Goal: Ask a question: Seek information or help from site administrators or community

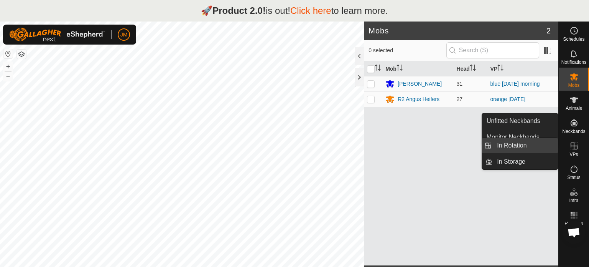
click at [533, 144] on link "In Rotation" at bounding box center [526, 145] width 66 height 15
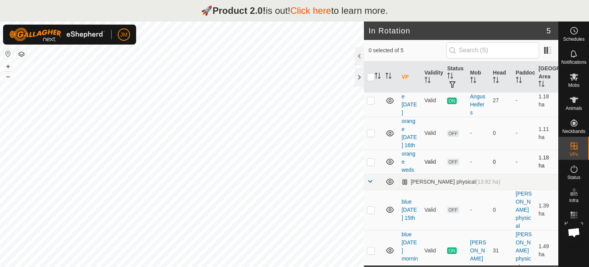
scroll to position [37, 0]
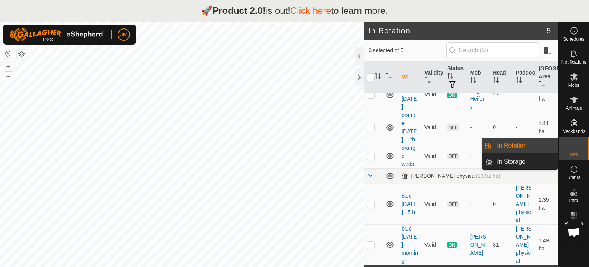
click at [525, 149] on link "In Rotation" at bounding box center [526, 145] width 66 height 15
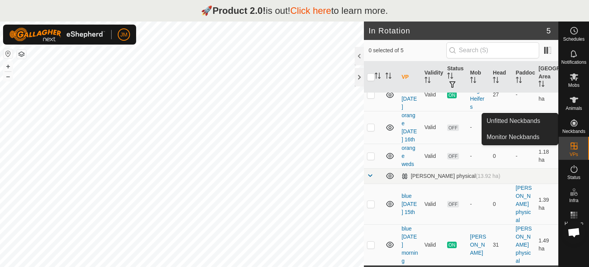
click at [571, 124] on icon at bounding box center [574, 122] width 9 height 9
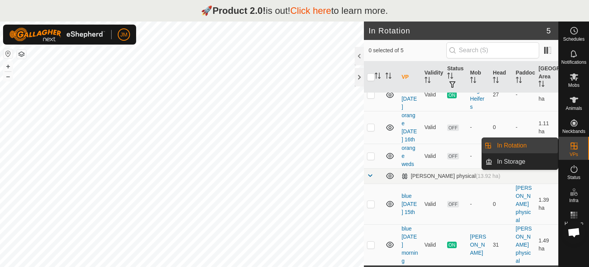
click at [573, 152] on span "VPs" at bounding box center [574, 154] width 8 height 5
click at [516, 145] on link "In Rotation" at bounding box center [526, 145] width 66 height 15
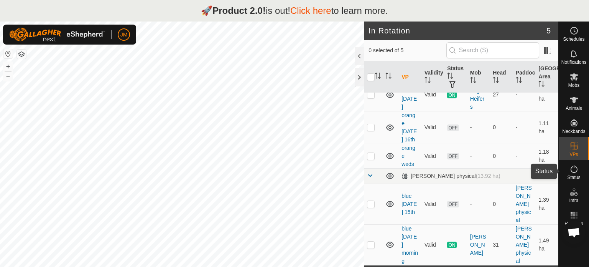
drag, startPoint x: 559, startPoint y: 175, endPoint x: 559, endPoint y: 182, distance: 7.7
click at [559, 182] on div "Status" at bounding box center [574, 171] width 30 height 23
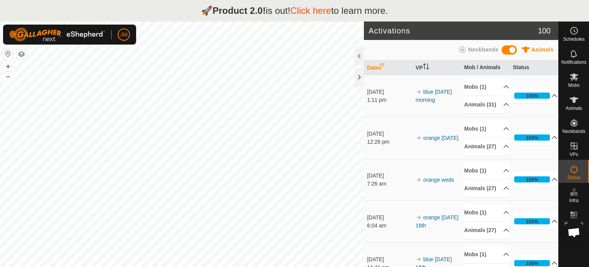
click at [313, 10] on link "Click here" at bounding box center [310, 10] width 41 height 10
click at [576, 82] on es-mob-svg-icon at bounding box center [574, 77] width 14 height 12
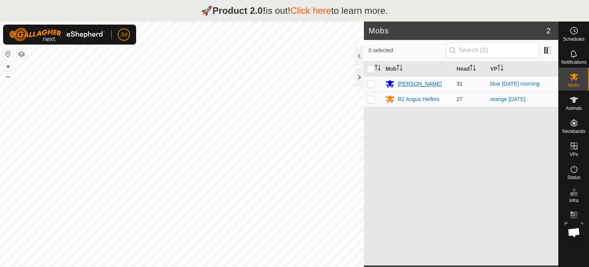
click at [406, 81] on div "[PERSON_NAME]" at bounding box center [420, 84] width 44 height 8
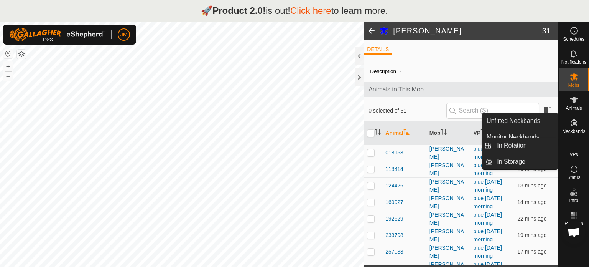
click at [527, 143] on link "In Rotation" at bounding box center [526, 145] width 66 height 15
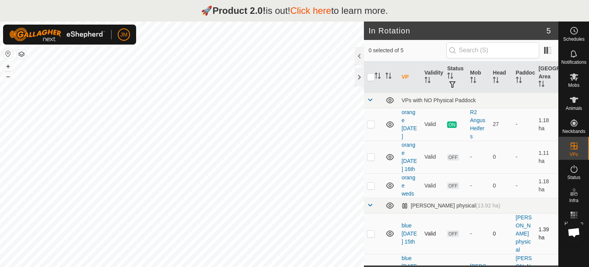
scroll to position [37, 0]
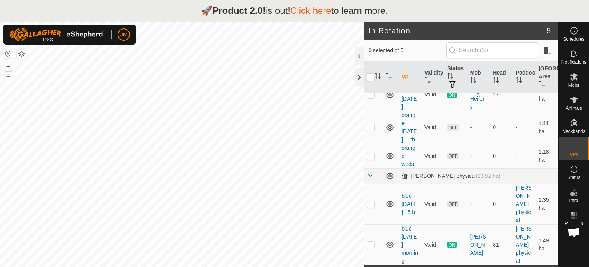
drag, startPoint x: 359, startPoint y: 72, endPoint x: 359, endPoint y: 76, distance: 4.2
click at [359, 76] on div at bounding box center [359, 77] width 9 height 18
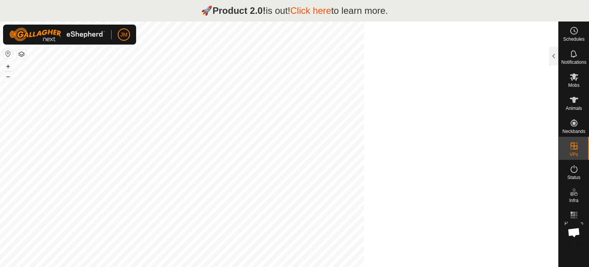
scroll to position [103, 0]
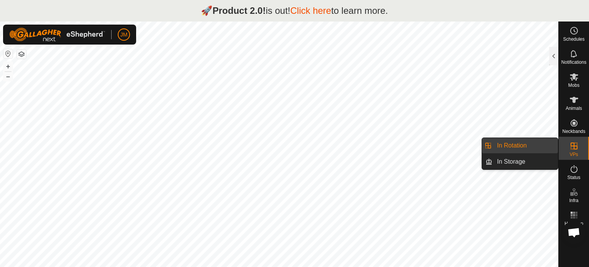
click at [529, 144] on link "In Rotation" at bounding box center [526, 145] width 66 height 15
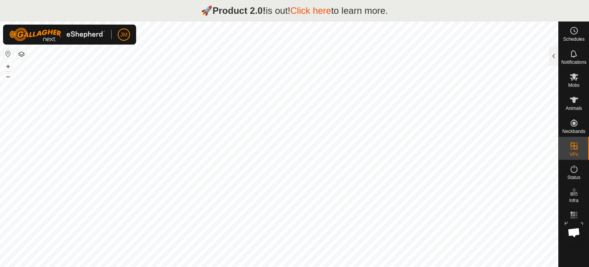
click at [552, 57] on div at bounding box center [553, 56] width 9 height 18
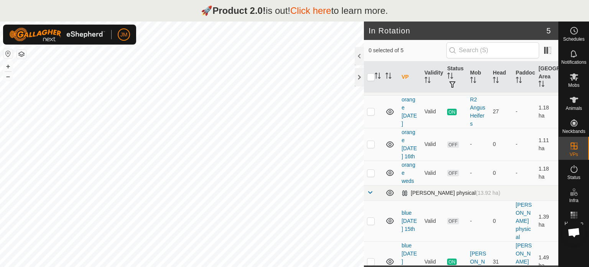
scroll to position [0, 0]
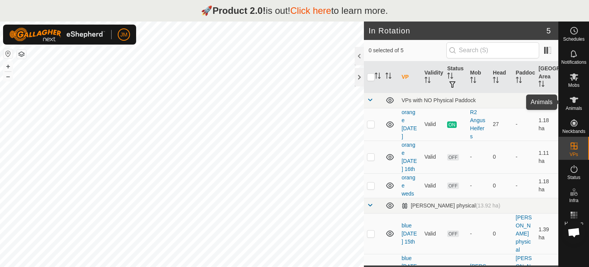
click at [575, 100] on icon at bounding box center [574, 100] width 8 height 6
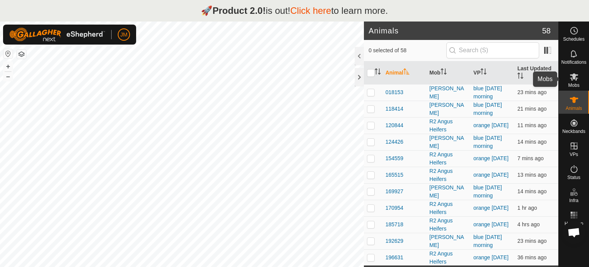
click at [572, 77] on icon at bounding box center [574, 76] width 8 height 7
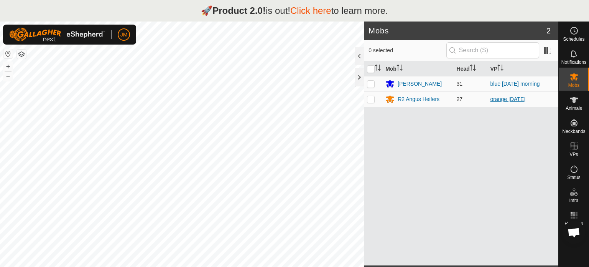
click at [504, 99] on link "orange [DATE]" at bounding box center [508, 99] width 35 height 6
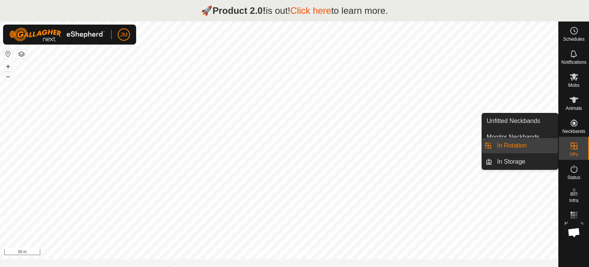
click at [530, 144] on link "In Rotation" at bounding box center [526, 145] width 66 height 15
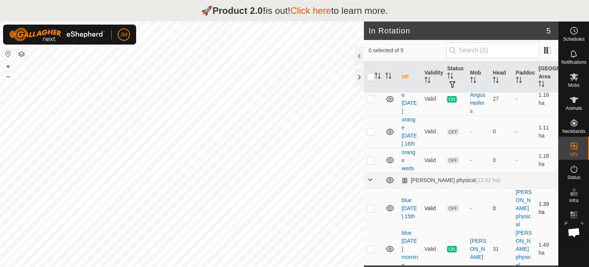
scroll to position [37, 0]
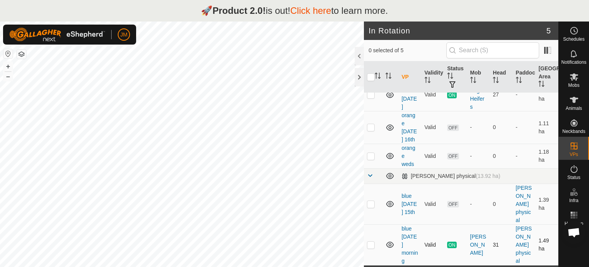
click at [369, 245] on p-checkbox at bounding box center [371, 244] width 8 height 6
click at [370, 246] on p-checkbox at bounding box center [371, 244] width 8 height 6
click at [372, 208] on td at bounding box center [373, 203] width 18 height 41
click at [356, 55] on div at bounding box center [359, 56] width 9 height 18
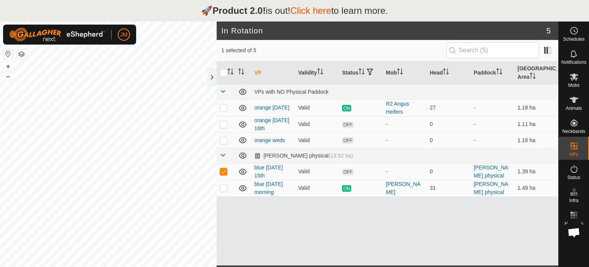
scroll to position [0, 0]
click at [224, 171] on p-checkbox at bounding box center [224, 171] width 8 height 6
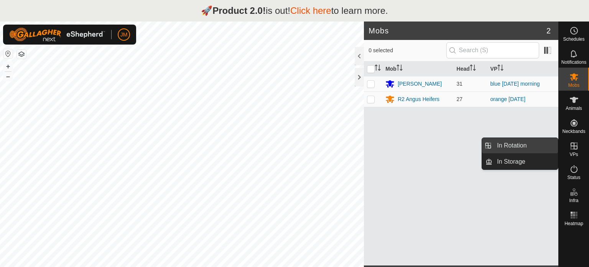
click at [523, 147] on link "In Rotation" at bounding box center [526, 145] width 66 height 15
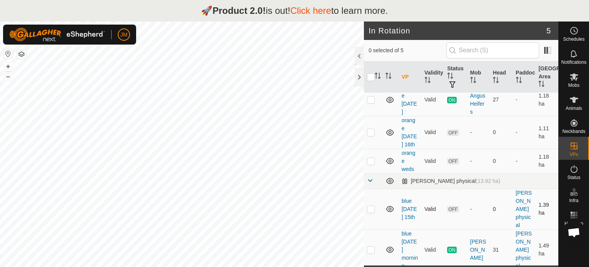
scroll to position [37, 0]
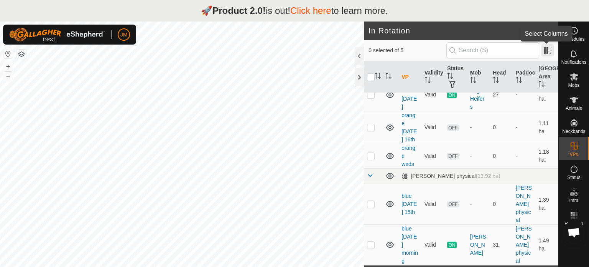
click at [549, 53] on span at bounding box center [548, 50] width 12 height 12
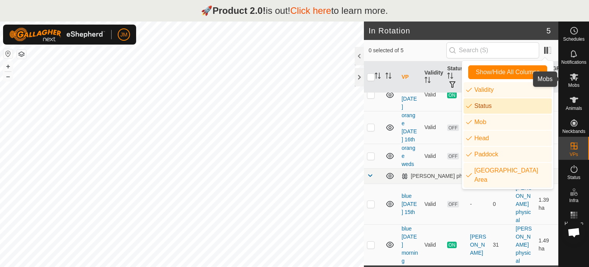
click at [572, 79] on icon at bounding box center [574, 76] width 8 height 7
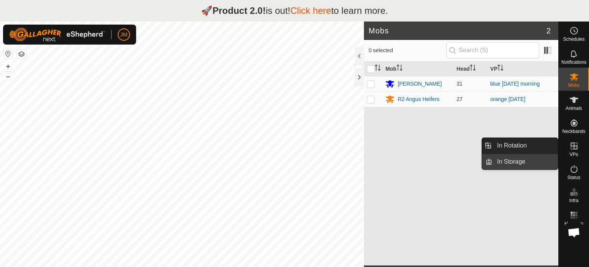
click at [540, 166] on link "In Storage" at bounding box center [526, 161] width 66 height 15
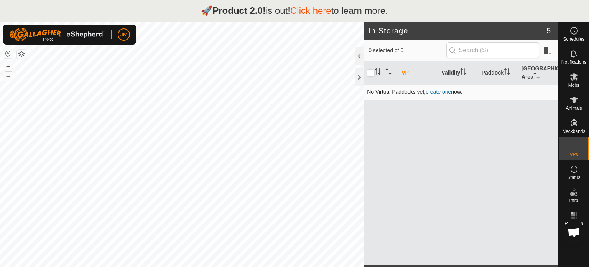
click at [436, 92] on link "create one" at bounding box center [438, 92] width 25 height 6
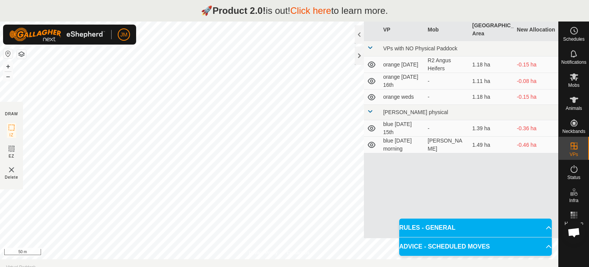
click at [544, 227] on p-accordion-header "RULES - GENERAL" at bounding box center [475, 227] width 153 height 18
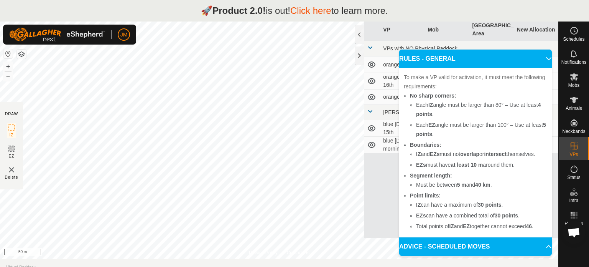
click at [545, 247] on p-accordion-header "ADVICE - SCHEDULED MOVES" at bounding box center [475, 246] width 153 height 18
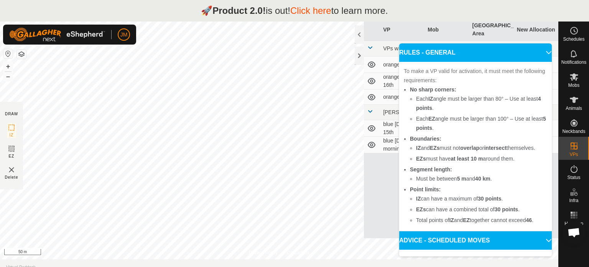
click at [539, 51] on p-accordion-header "RULES - GENERAL" at bounding box center [475, 52] width 153 height 18
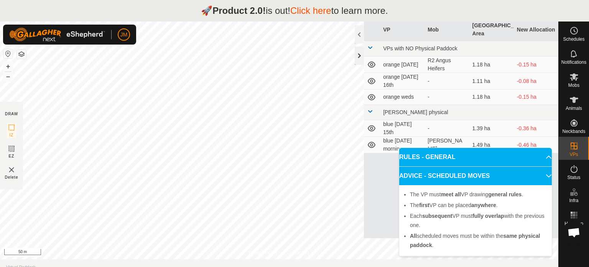
click at [358, 54] on div at bounding box center [359, 55] width 9 height 18
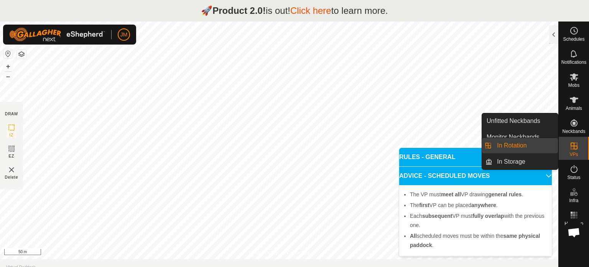
click at [580, 148] on es-virtualpaddocks-svg-icon at bounding box center [574, 146] width 14 height 12
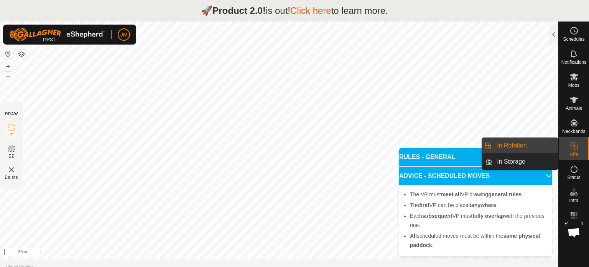
click at [533, 143] on link "In Rotation" at bounding box center [526, 145] width 66 height 15
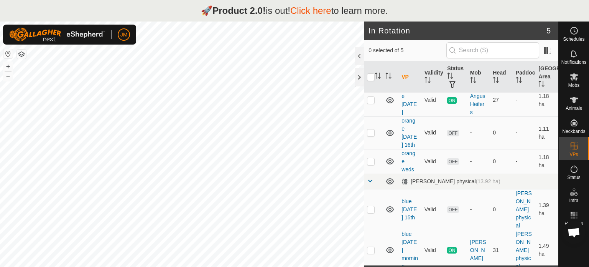
scroll to position [37, 0]
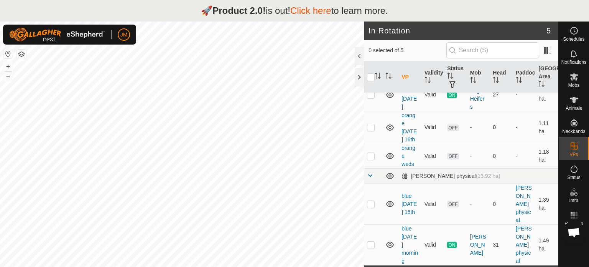
click at [448, 129] on td "OFF" at bounding box center [455, 127] width 23 height 33
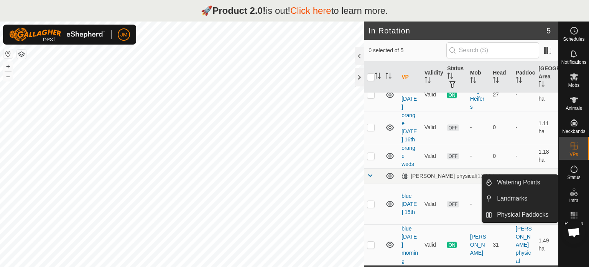
click at [574, 232] on span "Open chat" at bounding box center [574, 232] width 13 height 11
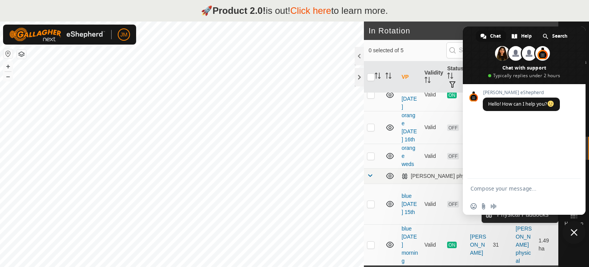
click at [517, 189] on textarea "Compose your message..." at bounding box center [516, 188] width 91 height 7
type textarea "hi where has the create new vp gone?"
click at [571, 192] on span "Send" at bounding box center [572, 187] width 13 height 13
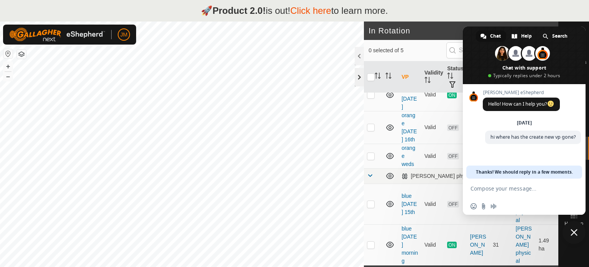
click at [359, 79] on div at bounding box center [359, 77] width 9 height 18
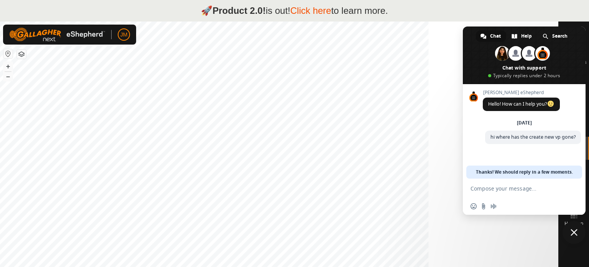
scroll to position [103, 0]
click at [483, 35] on span at bounding box center [484, 36] width 6 height 6
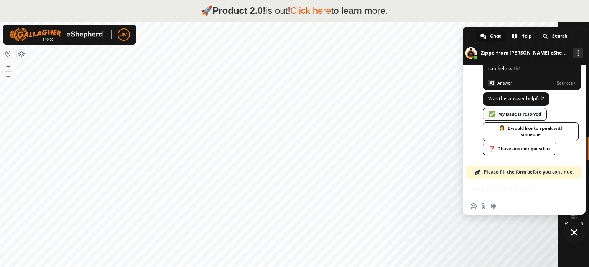
scroll to position [247, 0]
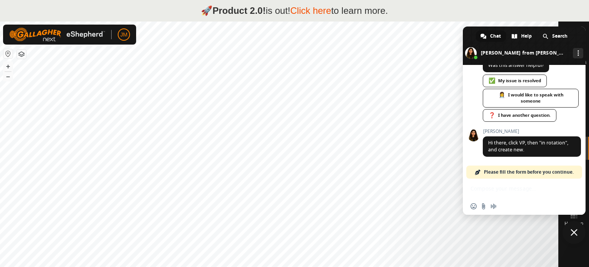
click at [574, 231] on span "Close chat" at bounding box center [574, 232] width 7 height 7
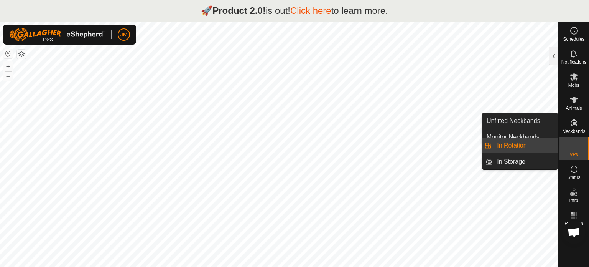
click at [536, 148] on link "In Rotation" at bounding box center [526, 145] width 66 height 15
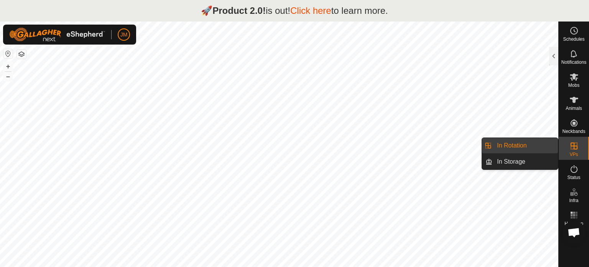
click at [536, 148] on link "In Rotation" at bounding box center [526, 145] width 66 height 15
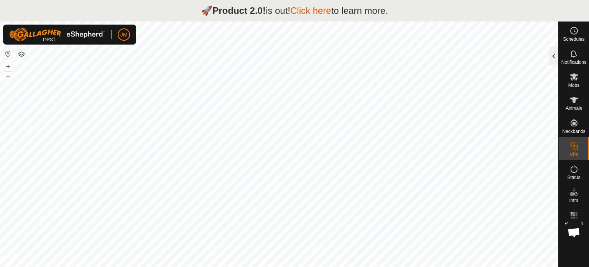
click at [554, 58] on div at bounding box center [553, 56] width 9 height 18
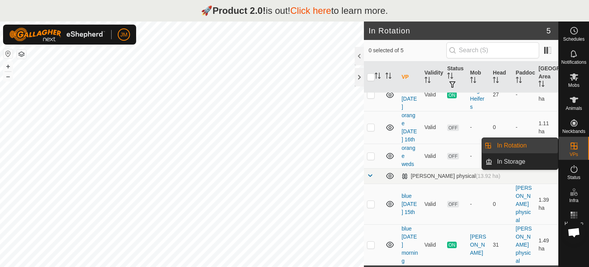
click at [575, 148] on icon at bounding box center [574, 145] width 9 height 9
click at [528, 145] on link "In Rotation" at bounding box center [526, 145] width 66 height 15
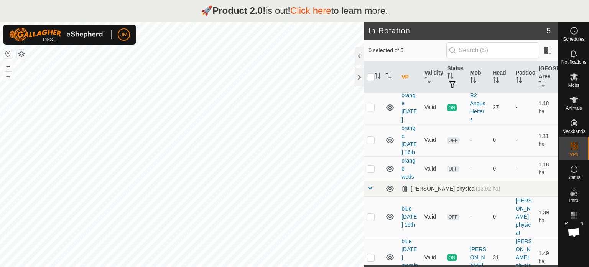
scroll to position [0, 0]
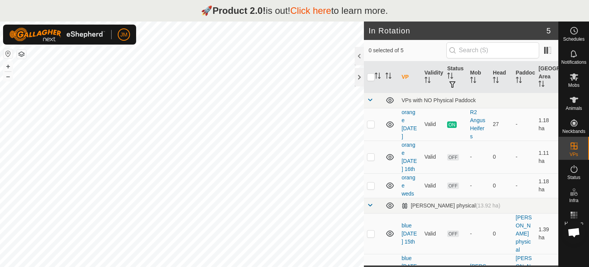
click at [573, 233] on span "Open chat" at bounding box center [574, 232] width 13 height 11
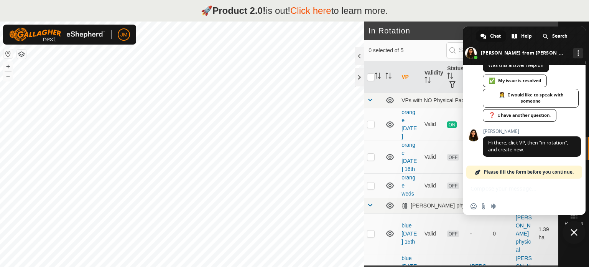
click at [495, 187] on div "Insert an emoji Send a file Audio message" at bounding box center [524, 196] width 123 height 36
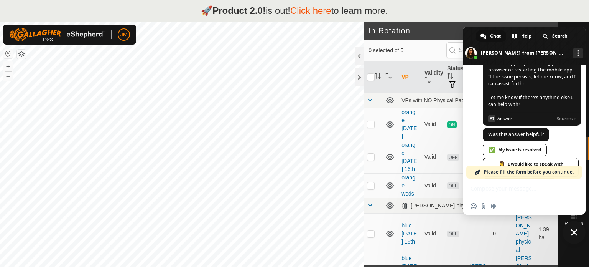
scroll to position [247, 0]
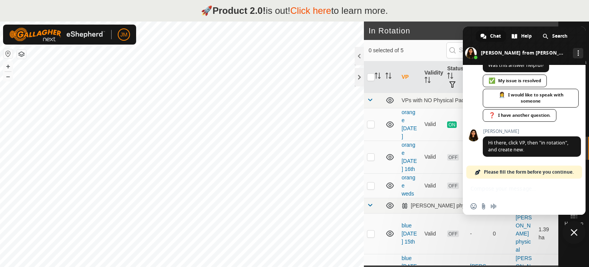
click at [530, 174] on span "Please fill the form before you continue." at bounding box center [529, 171] width 90 height 13
click at [482, 190] on div "Insert an emoji Send a file Audio message" at bounding box center [524, 196] width 123 height 36
click at [499, 175] on span "Please fill the form before you continue." at bounding box center [529, 171] width 90 height 13
click at [504, 153] on span "Hi there, click VP, then "in rotation", and create new." at bounding box center [528, 145] width 80 height 13
click at [488, 36] on div "Chat" at bounding box center [491, 36] width 30 height 12
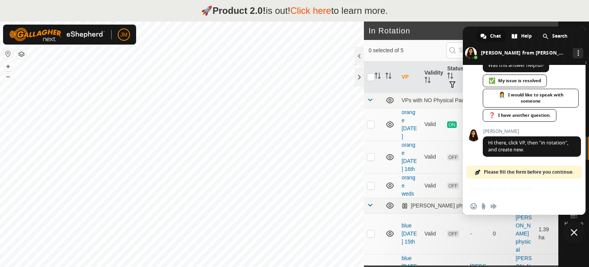
click at [515, 172] on span "Please fill the form before you continue." at bounding box center [529, 171] width 90 height 13
click at [534, 163] on div "Jacey Hi there, click VP, then "in rotation", and create new. A few seconds ago" at bounding box center [532, 147] width 98 height 36
click at [531, 148] on span "Hi there, click VP, then "in rotation", and create new." at bounding box center [532, 146] width 98 height 20
click at [535, 185] on div "Insert an emoji Send a file Audio message" at bounding box center [524, 196] width 123 height 36
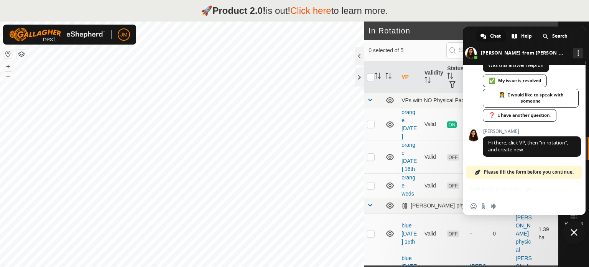
drag, startPoint x: 489, startPoint y: 184, endPoint x: 495, endPoint y: 176, distance: 9.4
click at [489, 183] on div "Insert an emoji Send a file Audio message" at bounding box center [524, 196] width 123 height 36
click at [511, 173] on span "Please fill the form before you continue." at bounding box center [529, 171] width 90 height 13
click at [507, 185] on div "Insert an emoji Send a file Audio message" at bounding box center [524, 196] width 123 height 36
drag, startPoint x: 483, startPoint y: 212, endPoint x: 473, endPoint y: 199, distance: 15.6
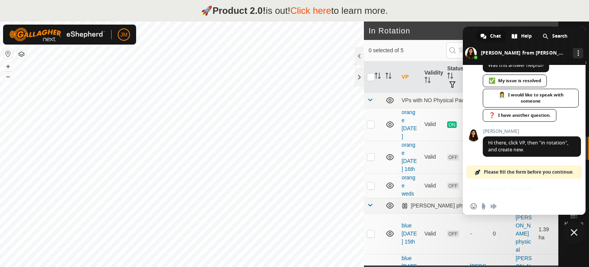
click at [479, 208] on div "Insert an emoji Send a file Audio message" at bounding box center [524, 206] width 123 height 17
click at [472, 192] on div "Insert an emoji Send a file Audio message" at bounding box center [524, 196] width 123 height 36
click at [479, 197] on div "Insert an emoji Send a file Audio message" at bounding box center [524, 196] width 123 height 36
click at [493, 194] on div "Insert an emoji Send a file Audio message" at bounding box center [524, 196] width 123 height 36
click at [490, 189] on div "Insert an emoji Send a file Audio message" at bounding box center [524, 196] width 123 height 36
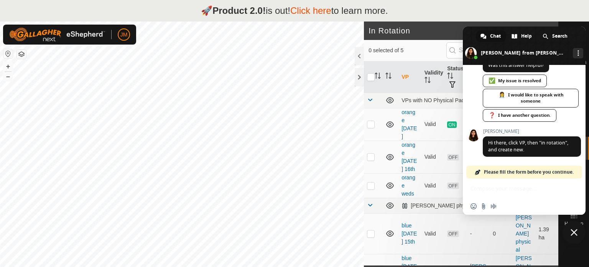
click at [489, 187] on div "Insert an emoji Send a file Audio message" at bounding box center [524, 196] width 123 height 36
click at [589, 174] on body "🚀 Product 2.0! is out! Click here to learn more. JM Schedules Notifications Mob…" at bounding box center [294, 133] width 589 height 267
click at [507, 180] on div "Insert an emoji Send a file Audio message" at bounding box center [524, 196] width 123 height 36
click at [476, 193] on div "Insert an emoji Send a file Audio message" at bounding box center [524, 196] width 123 height 36
click at [488, 172] on span "Please fill the form before you continue." at bounding box center [529, 171] width 90 height 13
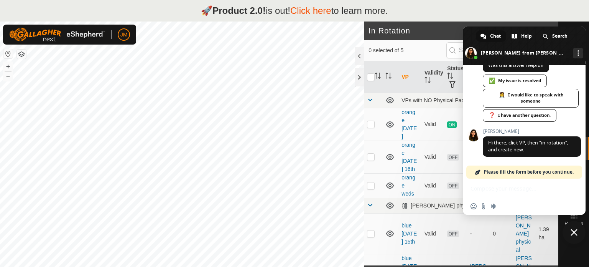
click at [477, 171] on span at bounding box center [478, 172] width 6 height 6
click at [482, 187] on div "Insert an emoji Send a file Audio message" at bounding box center [524, 196] width 123 height 36
click at [479, 193] on div "Insert an emoji Send a file Audio message" at bounding box center [524, 196] width 123 height 36
click at [476, 189] on div "Insert an emoji Send a file Audio message" at bounding box center [524, 196] width 123 height 36
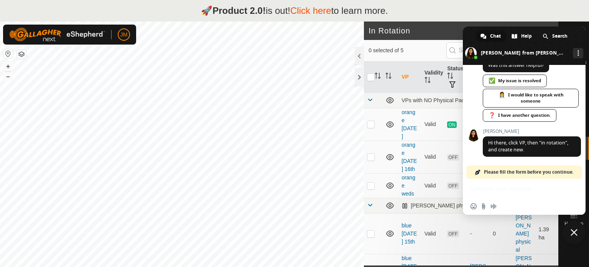
click at [473, 189] on div "Insert an emoji Send a file Audio message" at bounding box center [524, 196] width 123 height 36
click at [474, 187] on div "Insert an emoji Send a file Audio message" at bounding box center [524, 196] width 123 height 36
click at [473, 204] on span "Insert an emoji" at bounding box center [474, 206] width 6 height 6
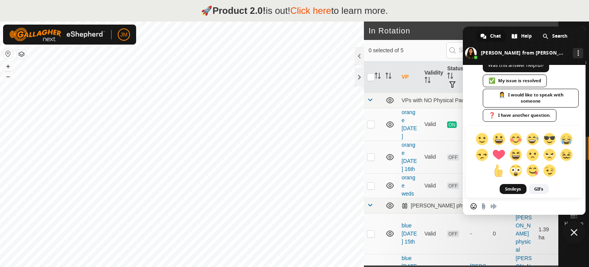
click at [473, 207] on span "Insert an emoji" at bounding box center [474, 206] width 6 height 6
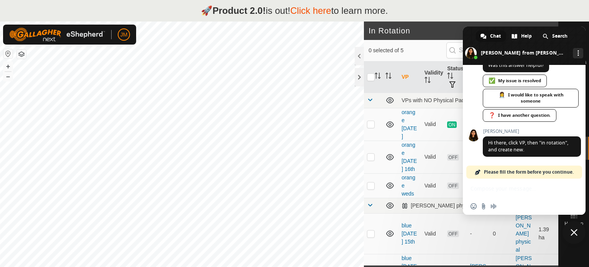
click at [499, 170] on span "Please fill the form before you continue." at bounding box center [529, 171] width 90 height 13
click at [492, 190] on div "Insert an emoji Send a file Audio message" at bounding box center [524, 196] width 123 height 36
click at [489, 186] on div "Insert an emoji Send a file Audio message" at bounding box center [524, 196] width 123 height 36
click at [526, 115] on div "❓ I have another question." at bounding box center [520, 115] width 74 height 13
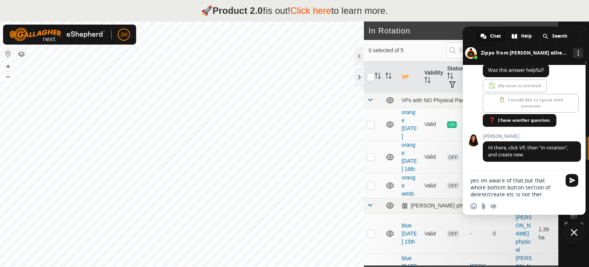
type textarea "yes im aware of that,but that whole bottom button section of delete/create etc …"
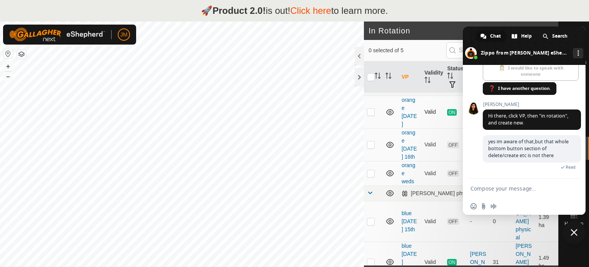
scroll to position [0, 0]
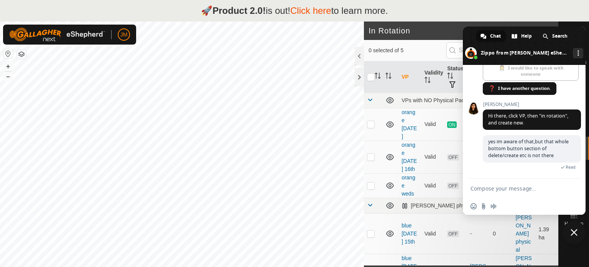
click at [483, 35] on span at bounding box center [484, 36] width 6 height 6
click at [577, 229] on span "Close chat" at bounding box center [574, 232] width 7 height 7
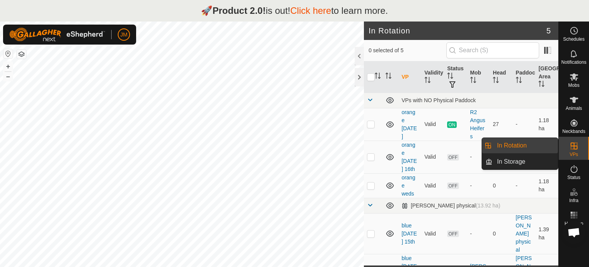
click at [528, 142] on link "In Rotation" at bounding box center [526, 145] width 66 height 15
click at [528, 144] on link "In Rotation" at bounding box center [526, 145] width 66 height 15
click at [528, 147] on link "In Rotation" at bounding box center [526, 145] width 66 height 15
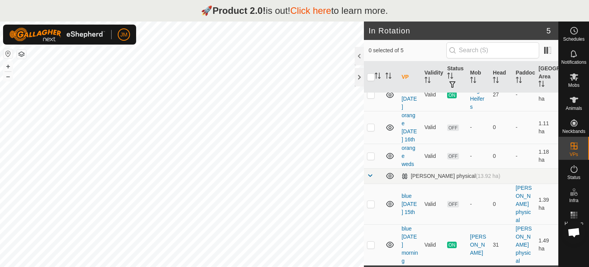
scroll to position [37, 0]
click at [546, 51] on span at bounding box center [548, 50] width 12 height 12
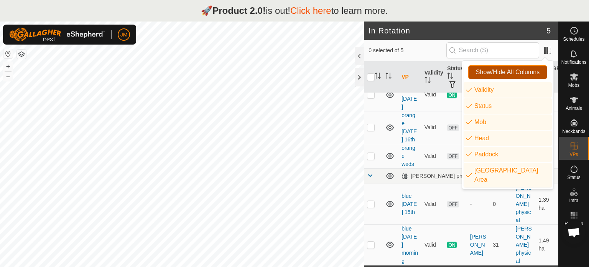
click at [527, 76] on button "Show/Hide All Columns" at bounding box center [507, 72] width 79 height 14
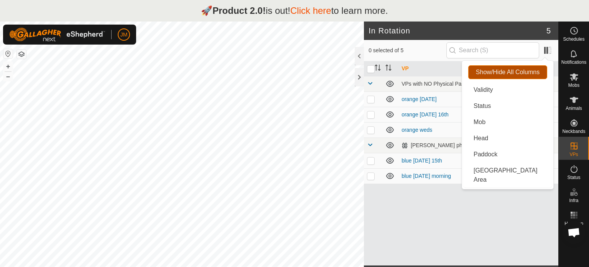
scroll to position [0, 0]
click at [527, 72] on span "Show/Hide All Columns" at bounding box center [508, 72] width 64 height 7
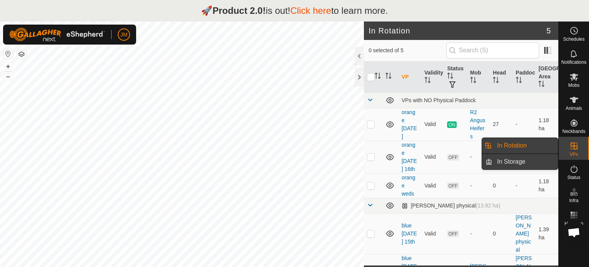
click at [532, 162] on link "In Storage" at bounding box center [526, 161] width 66 height 15
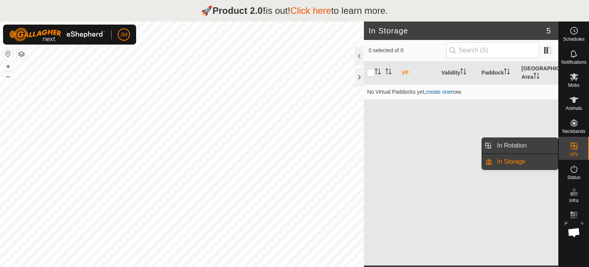
click at [526, 146] on link "In Rotation" at bounding box center [526, 145] width 66 height 15
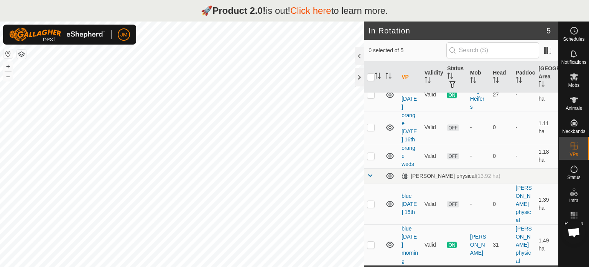
scroll to position [269, 0]
click at [572, 232] on span "Open chat" at bounding box center [574, 232] width 13 height 11
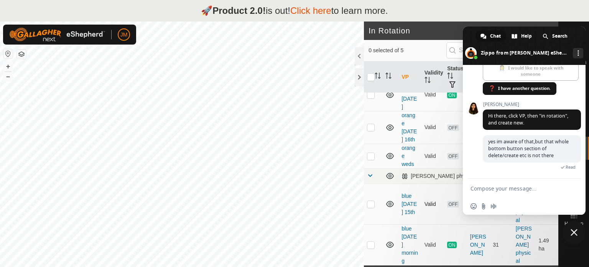
scroll to position [302, 0]
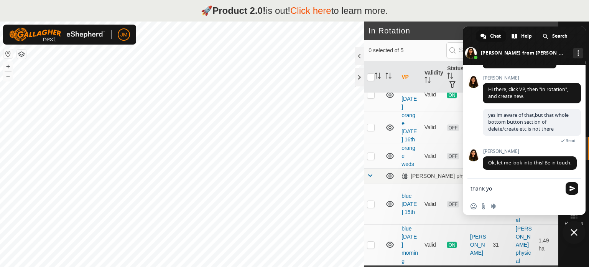
type textarea "thank you"
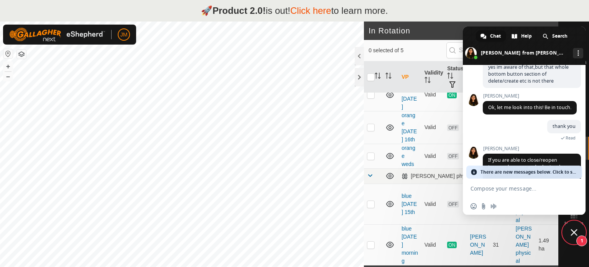
scroll to position [336, 0]
